Goal: Information Seeking & Learning: Check status

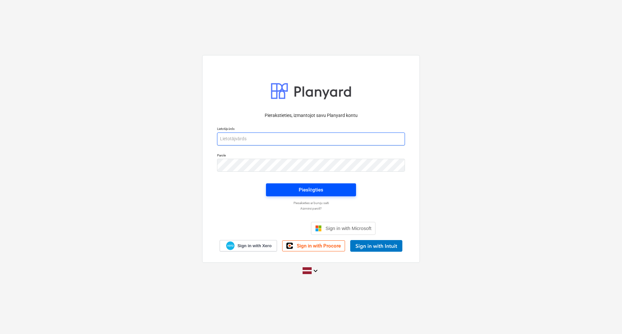
type input "[PERSON_NAME][EMAIL_ADDRESS][DOMAIN_NAME]"
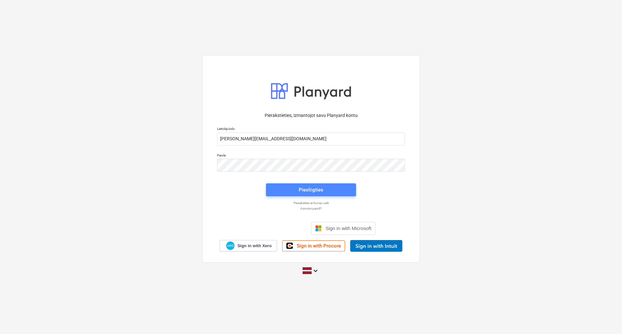
click at [289, 196] on button "Pieslēgties" at bounding box center [311, 189] width 90 height 13
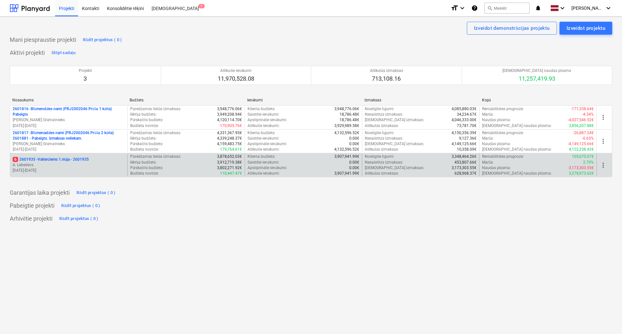
click at [35, 157] on p "6 2601935 - Valterciems 1.māja - 2601935" at bounding box center [51, 160] width 76 height 6
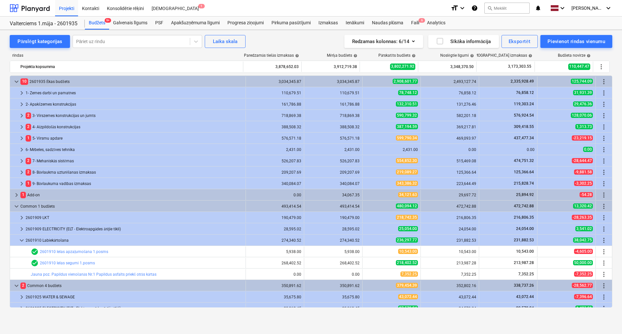
click at [198, 58] on div "rindas Paredzamās tiešās izmaksas help [PERSON_NAME] budžets help Pārskatīts bu…" at bounding box center [311, 56] width 602 height 7
click at [266, 44] on div "Pārslēgt kategorijas Pāriet uz rindu Laika [PERSON_NAME] Redzamas kolonnas : 6/…" at bounding box center [311, 41] width 602 height 13
click at [304, 52] on div "rindas Paredzamās tiešās izmaksas help [PERSON_NAME] budžets help Pārskatīts bu…" at bounding box center [311, 181] width 602 height 267
click at [304, 53] on div "rindas Paredzamās tiešās izmaksas help [PERSON_NAME] budžets help Pārskatīts bu…" at bounding box center [311, 181] width 602 height 267
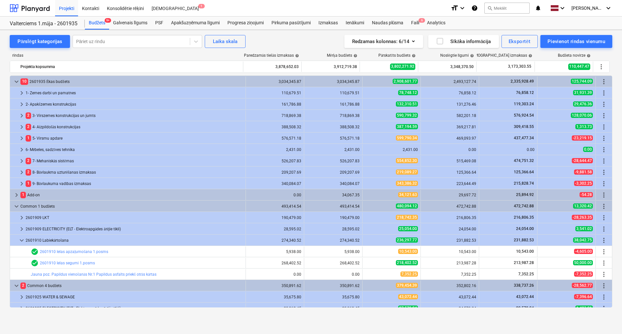
click at [312, 45] on div "Redzamas kolonnas : 6/14 Sīkāka informācija Eksportēt Pievienot rindas vienumu" at bounding box center [454, 41] width 316 height 13
click at [335, 46] on div "Redzamas kolonnas : 6/14 Sīkāka informācija Eksportēt Pievienot rindas vienumu" at bounding box center [454, 41] width 316 height 13
click at [414, 22] on div "Faili 6" at bounding box center [415, 23] width 16 height 13
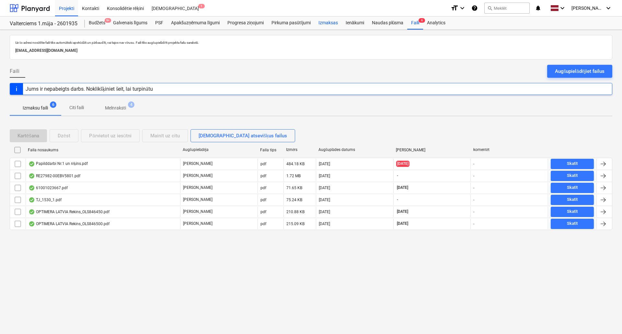
click at [327, 22] on div "Izmaksas" at bounding box center [327, 23] width 27 height 13
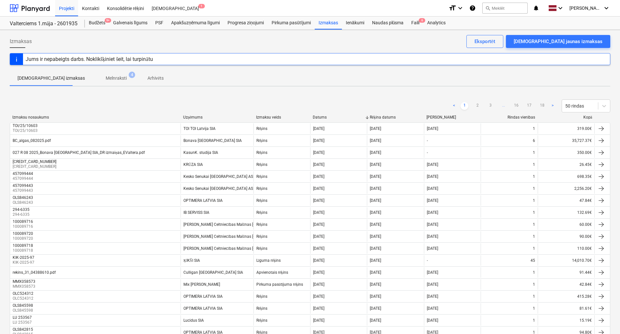
click at [473, 107] on ul "< 1 2 3 ... 16 17 18 >" at bounding box center [503, 106] width 106 height 8
click at [474, 107] on link "2" at bounding box center [477, 106] width 8 height 8
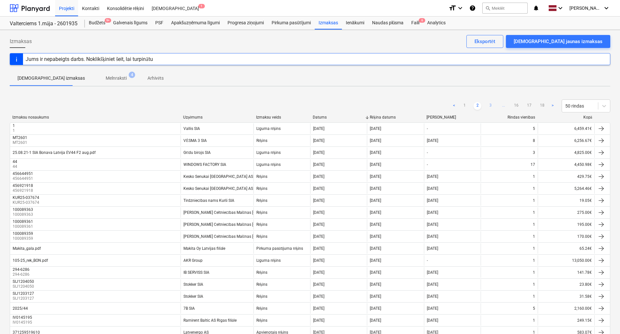
click at [489, 107] on link "3" at bounding box center [490, 106] width 8 height 8
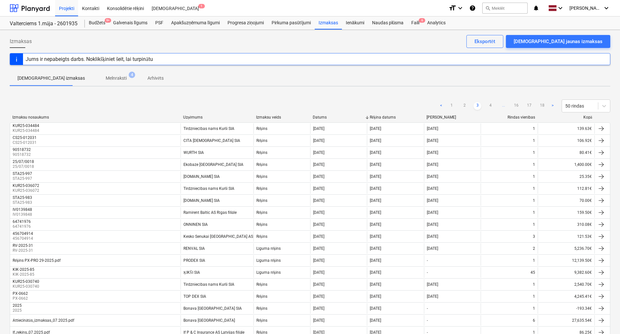
click at [488, 106] on link "4" at bounding box center [490, 106] width 8 height 8
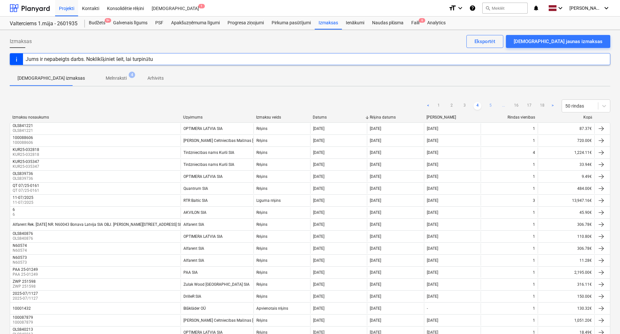
click at [493, 108] on link "5" at bounding box center [490, 106] width 8 height 8
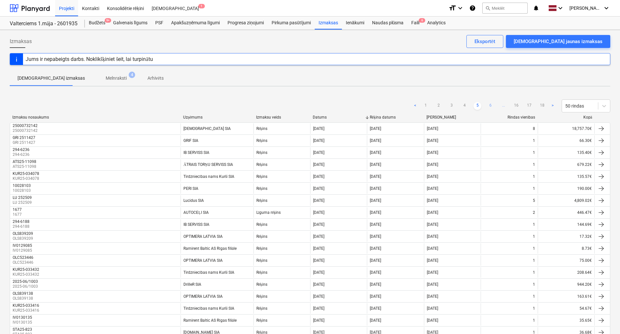
click at [492, 108] on link "6" at bounding box center [490, 106] width 8 height 8
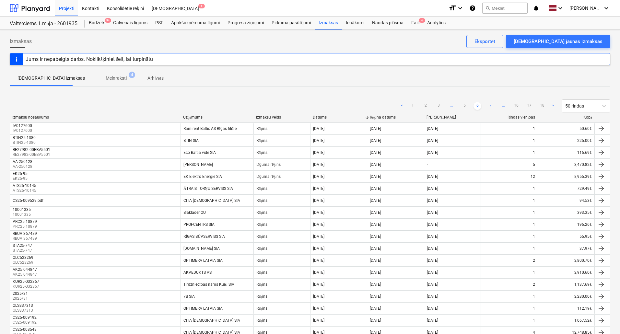
click at [488, 104] on link "7" at bounding box center [490, 106] width 8 height 8
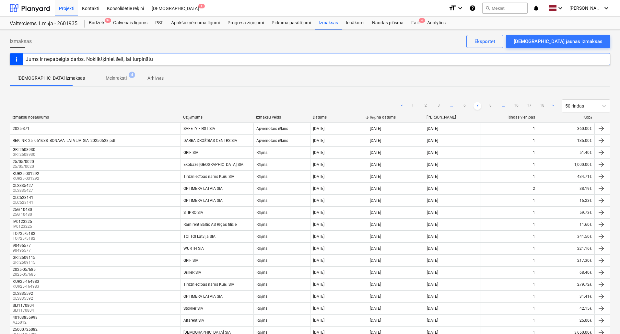
click at [492, 113] on div "< 1 2 3 ... 6 7 8 ... 16 17 18 > 50 rindas" at bounding box center [310, 106] width 600 height 18
click at [490, 107] on link "8" at bounding box center [490, 106] width 8 height 8
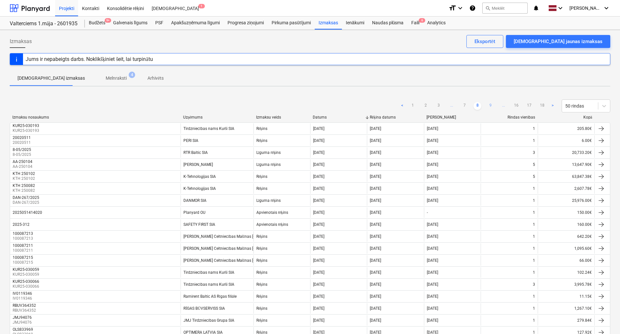
click at [492, 104] on link "9" at bounding box center [490, 106] width 8 height 8
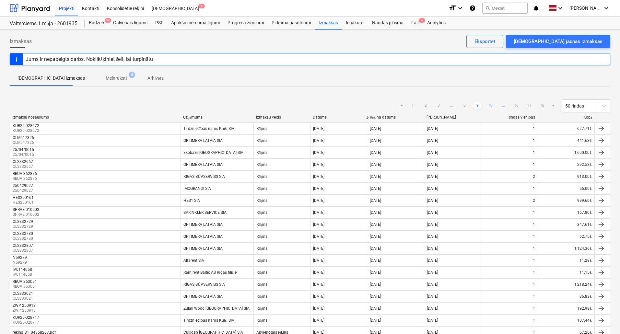
click at [487, 107] on link "10" at bounding box center [490, 106] width 8 height 8
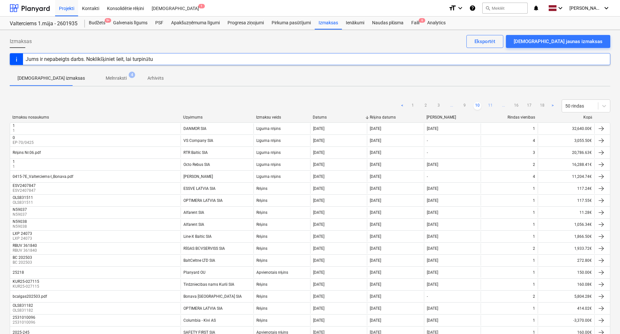
click at [490, 105] on link "11" at bounding box center [490, 106] width 8 height 8
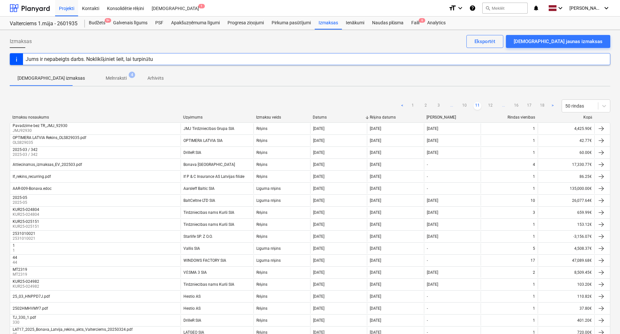
click at [492, 113] on div "< 1 2 3 ... 10 11 12 ... 16 17 18 > 50 rindas" at bounding box center [310, 106] width 600 height 18
click at [491, 109] on link "12" at bounding box center [490, 106] width 8 height 8
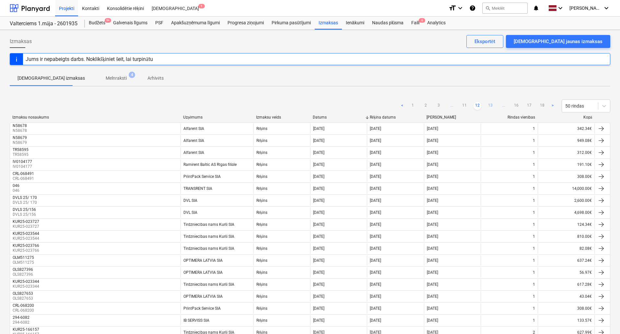
click at [489, 103] on link "13" at bounding box center [490, 106] width 8 height 8
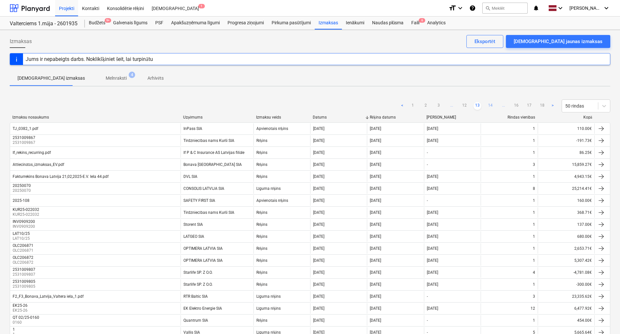
click at [490, 108] on link "14" at bounding box center [490, 106] width 8 height 8
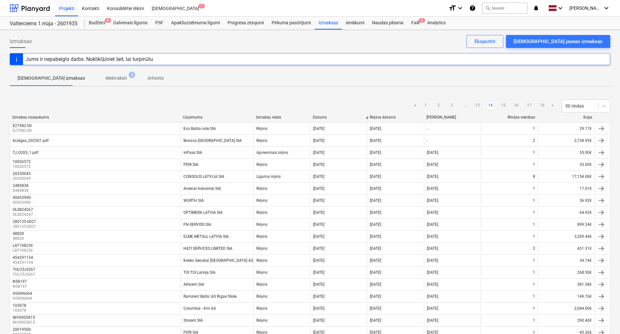
drag, startPoint x: 501, startPoint y: 108, endPoint x: 498, endPoint y: 100, distance: 7.8
click at [501, 108] on link "15" at bounding box center [503, 106] width 8 height 8
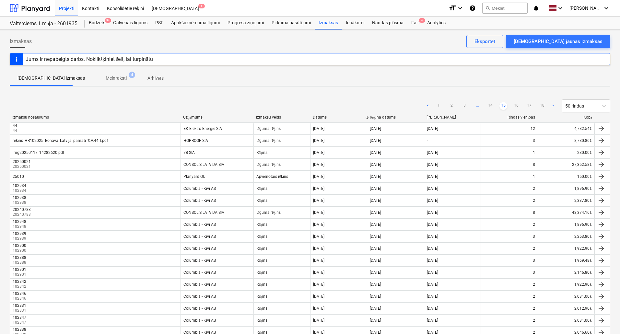
click at [515, 106] on link "16" at bounding box center [516, 106] width 8 height 8
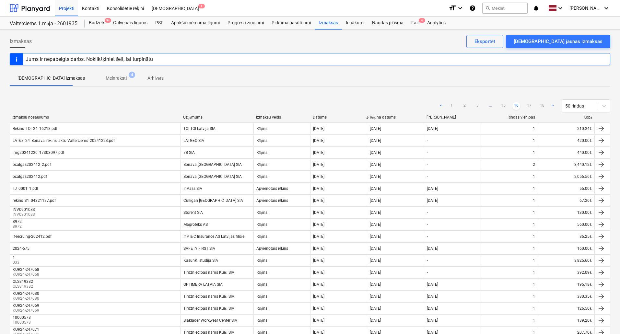
click at [530, 105] on link "17" at bounding box center [529, 106] width 8 height 8
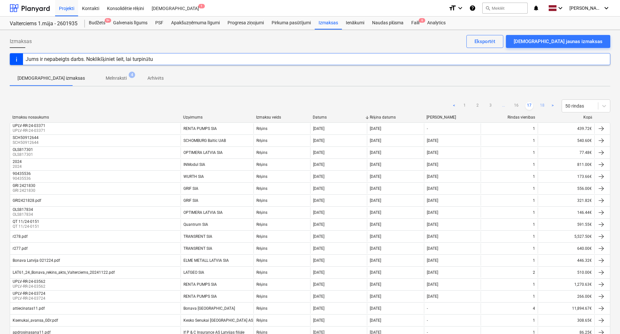
click at [540, 103] on link "18" at bounding box center [542, 106] width 8 height 8
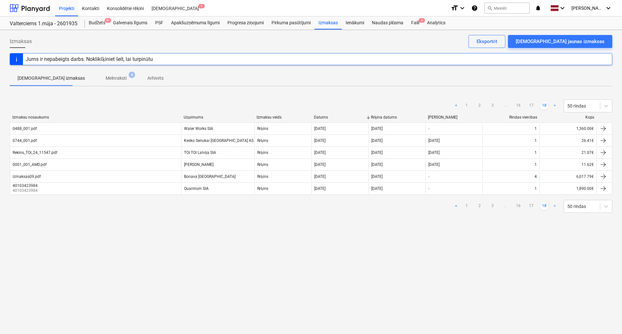
drag, startPoint x: 467, startPoint y: 105, endPoint x: 464, endPoint y: 112, distance: 8.0
click at [467, 105] on link "1" at bounding box center [466, 106] width 8 height 8
